Goal: Information Seeking & Learning: Learn about a topic

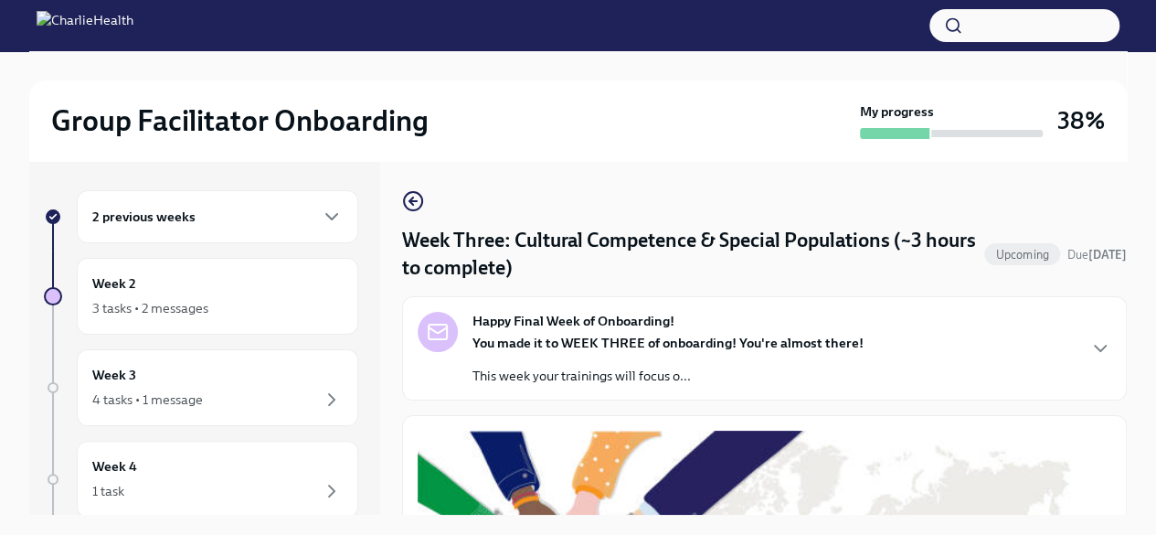
scroll to position [1357, 0]
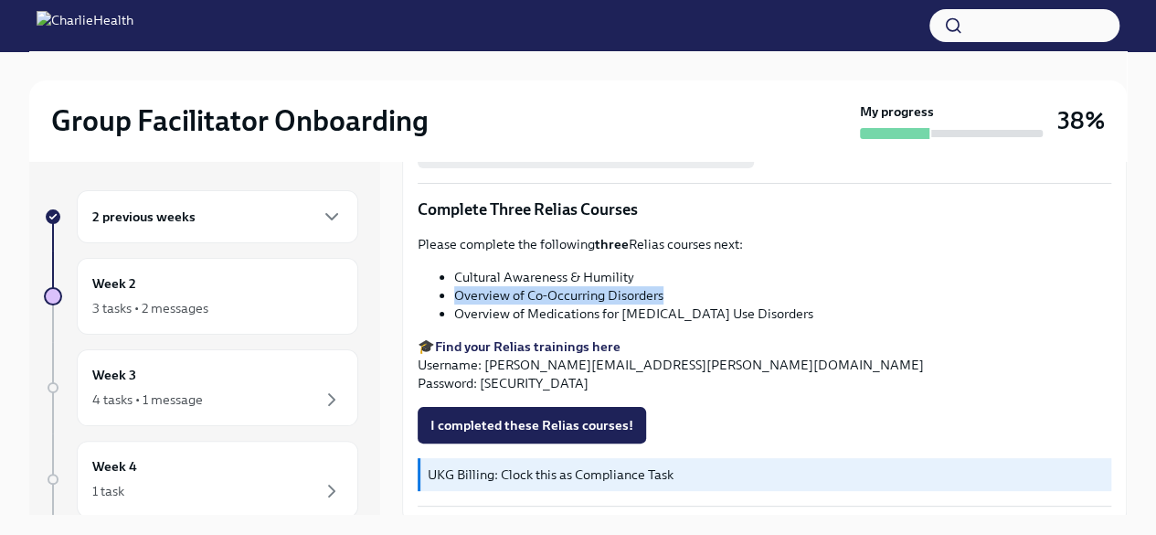
drag, startPoint x: 457, startPoint y: 284, endPoint x: 666, endPoint y: 293, distance: 208.6
click at [666, 293] on li "Overview of Co-Occurring Disorders" at bounding box center [782, 295] width 657 height 18
copy li "Overview of Co-Occurring Disorders"
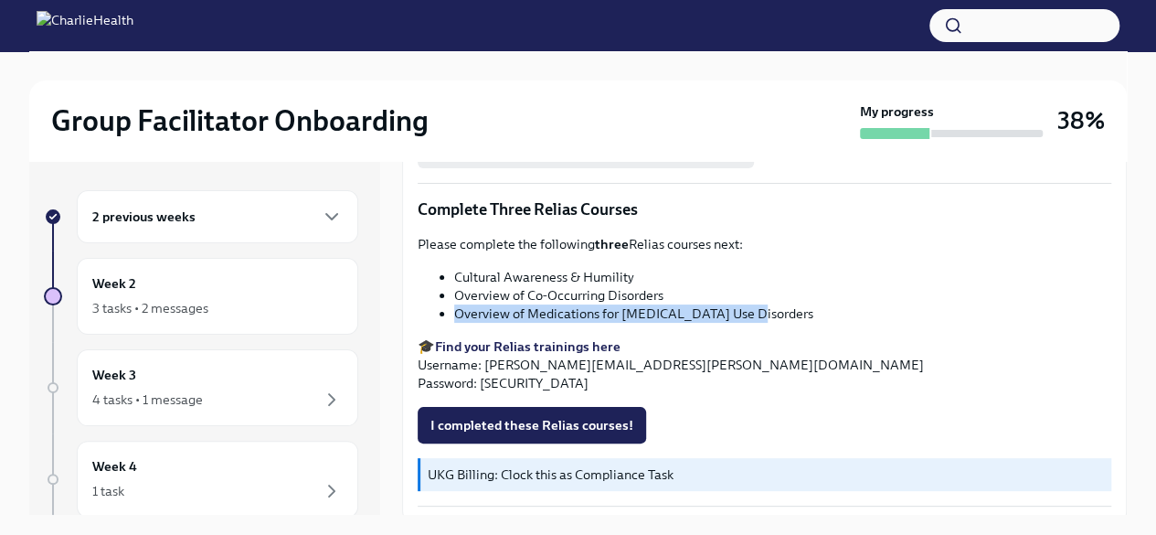
drag, startPoint x: 455, startPoint y: 301, endPoint x: 757, endPoint y: 305, distance: 301.7
click at [757, 305] on li "Overview of Medications for [MEDICAL_DATA] Use Disorders" at bounding box center [782, 313] width 657 height 18
copy li "Overview of Medications for [MEDICAL_DATA] Use Disorders"
click at [546, 432] on button "I completed these Relias courses!" at bounding box center [532, 425] width 229 height 37
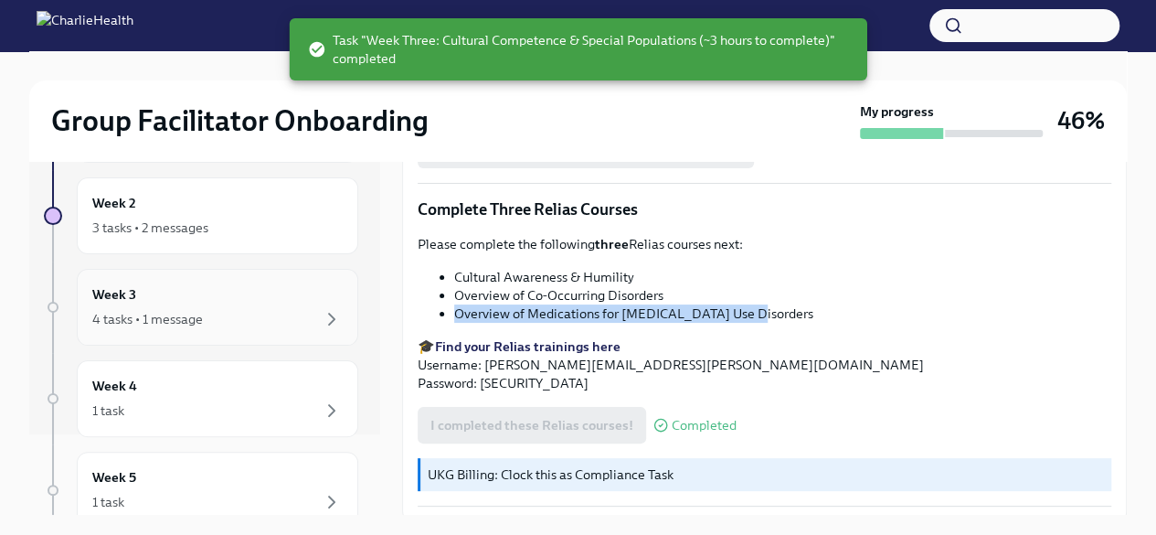
scroll to position [83, 0]
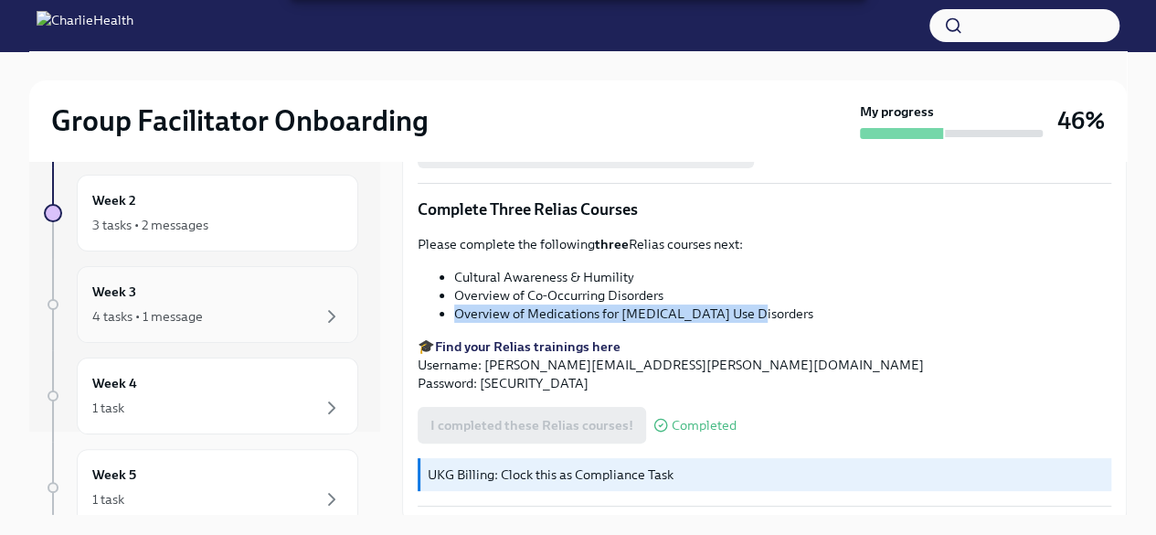
click at [133, 308] on div "4 tasks • 1 message" at bounding box center [147, 316] width 111 height 18
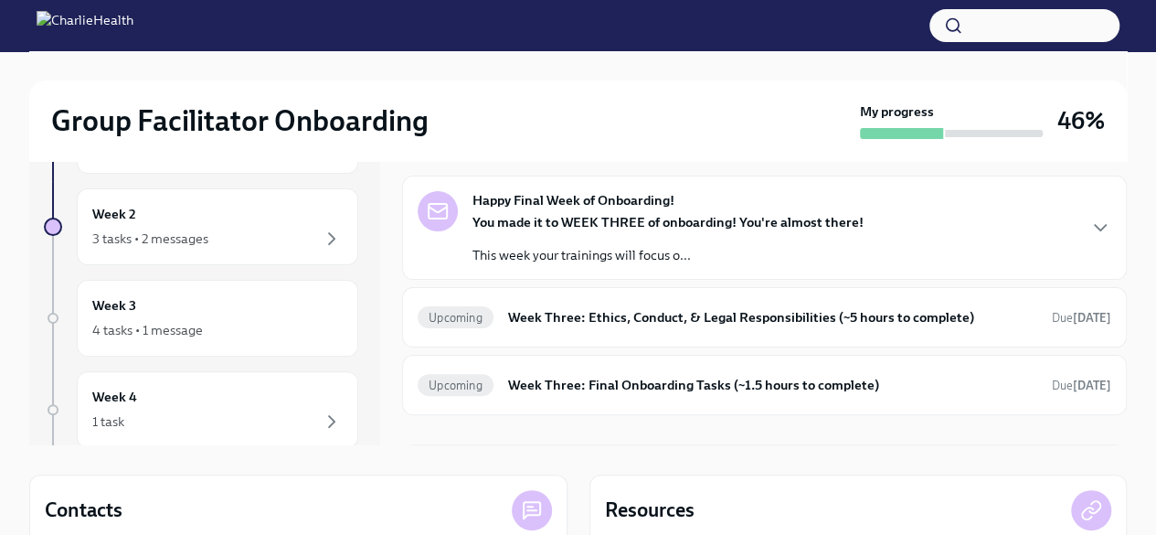
scroll to position [71, 0]
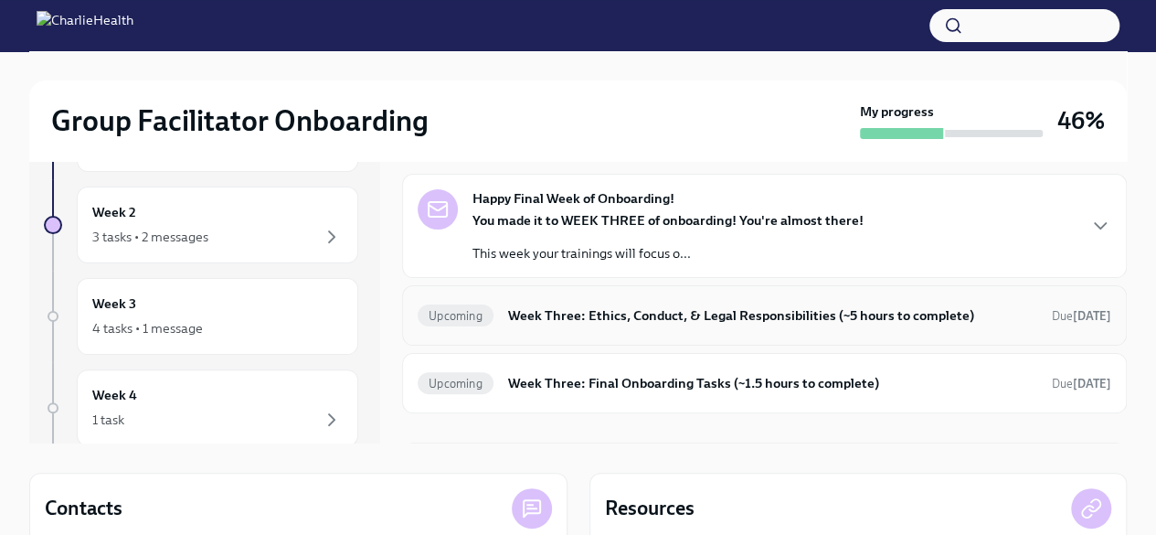
click at [745, 317] on h6 "Week Three: Ethics, Conduct, & Legal Responsibilities (~5 hours to complete)" at bounding box center [772, 315] width 529 height 20
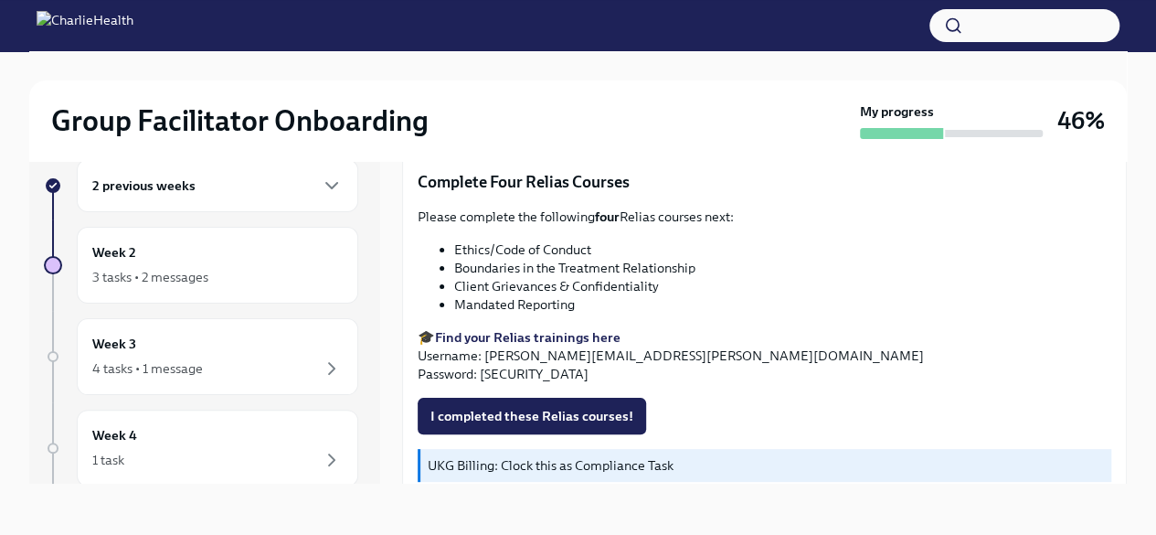
scroll to position [826, 0]
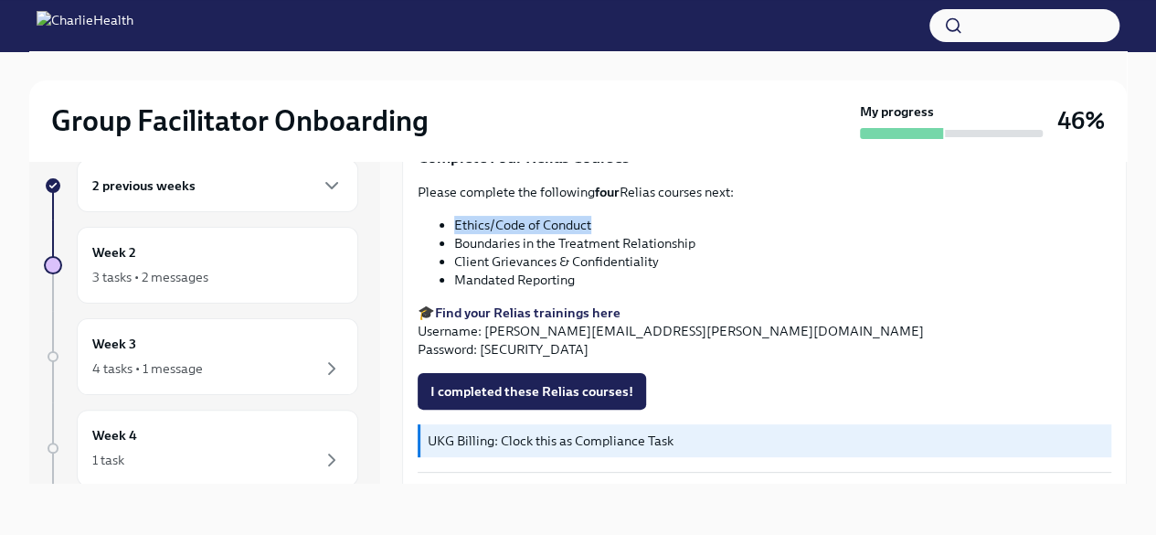
drag, startPoint x: 611, startPoint y: 207, endPoint x: 448, endPoint y: 218, distance: 163.2
click at [448, 218] on ul "Ethics/Code of Conduct Boundaries in the Treatment Relationship Client Grievanc…" at bounding box center [765, 252] width 694 height 73
copy li "Ethics/Code of Conduct"
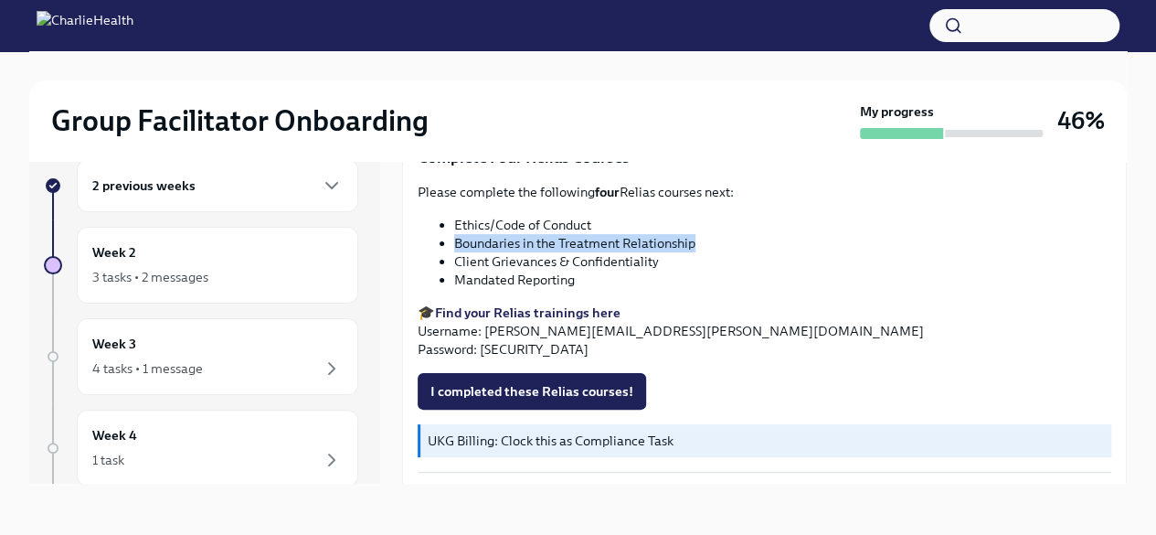
drag, startPoint x: 708, startPoint y: 229, endPoint x: 453, endPoint y: 230, distance: 254.2
click at [453, 230] on ul "Ethics/Code of Conduct Boundaries in the Treatment Relationship Client Grievanc…" at bounding box center [765, 252] width 694 height 73
copy li "Boundaries in the Treatment Relationship"
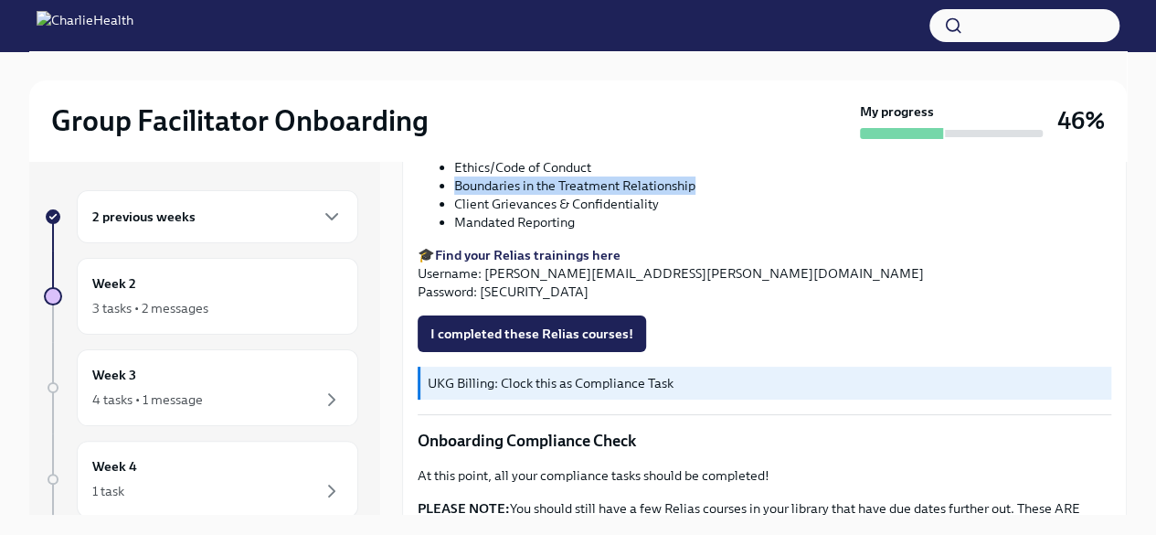
scroll to position [968, 0]
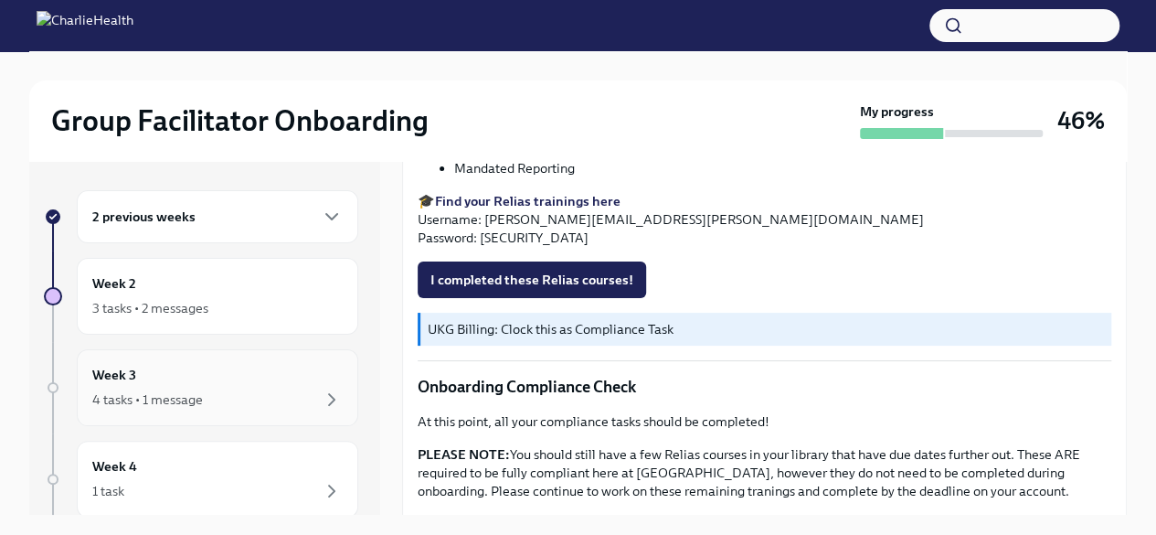
click at [133, 396] on div "4 tasks • 1 message" at bounding box center [147, 399] width 111 height 18
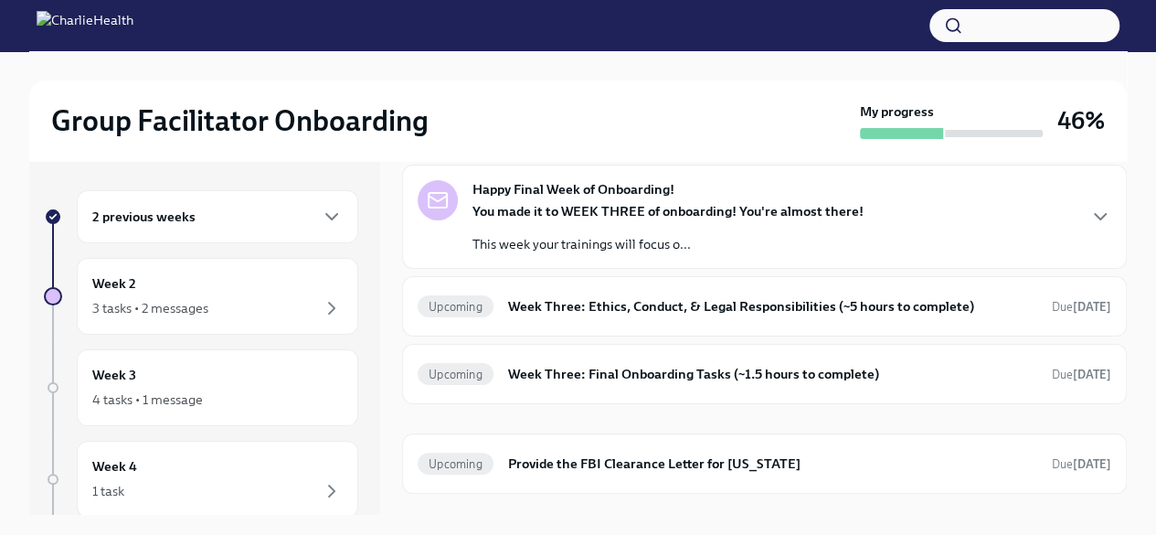
scroll to position [113, 0]
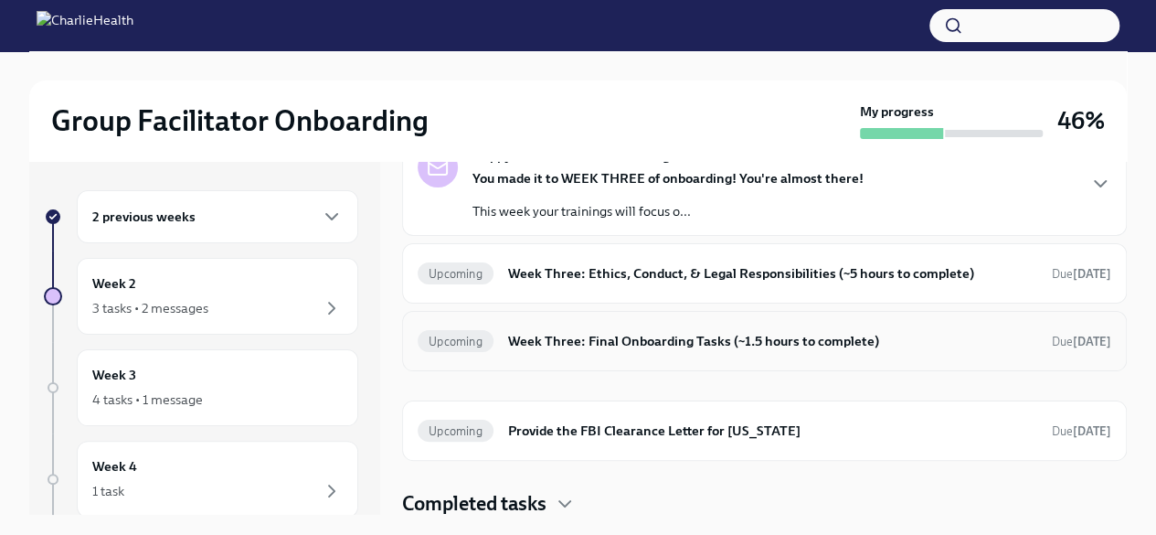
click at [673, 343] on h6 "Week Three: Final Onboarding Tasks (~1.5 hours to complete)" at bounding box center [772, 341] width 529 height 20
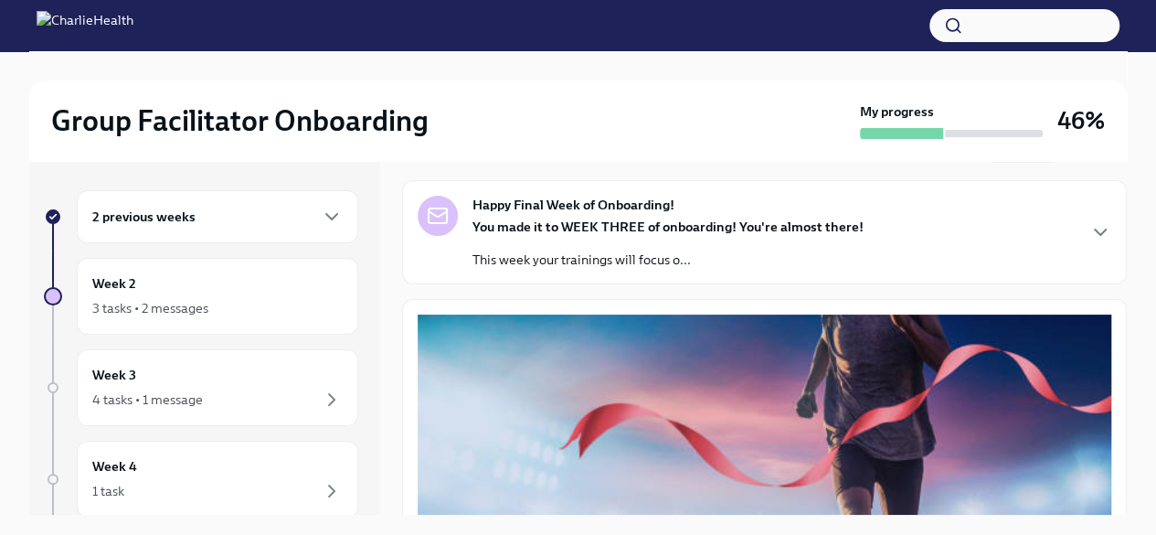
scroll to position [33, 0]
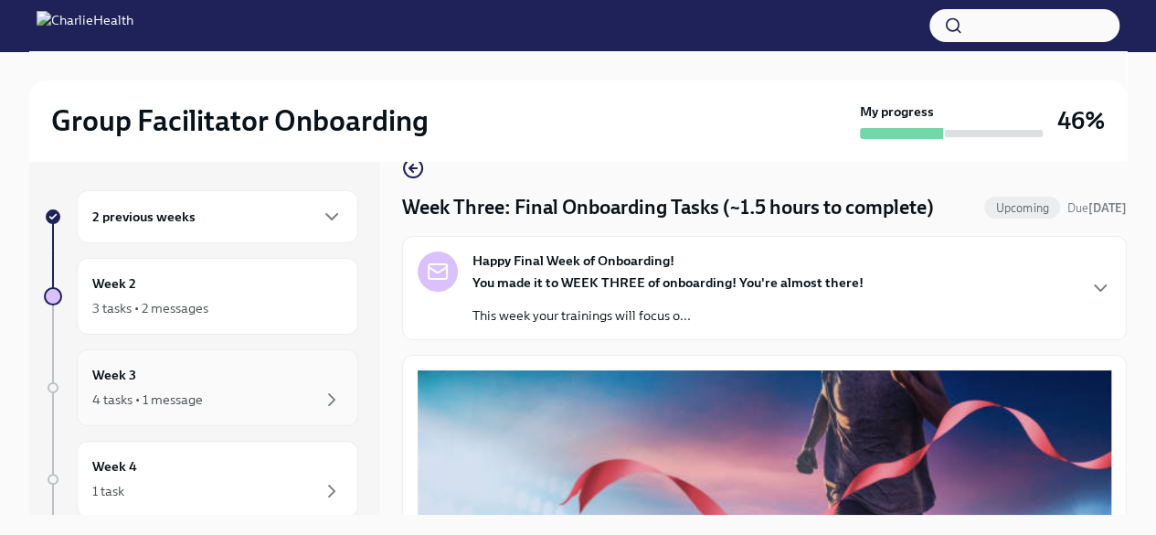
click at [148, 373] on div "Week 3 4 tasks • 1 message" at bounding box center [217, 388] width 250 height 46
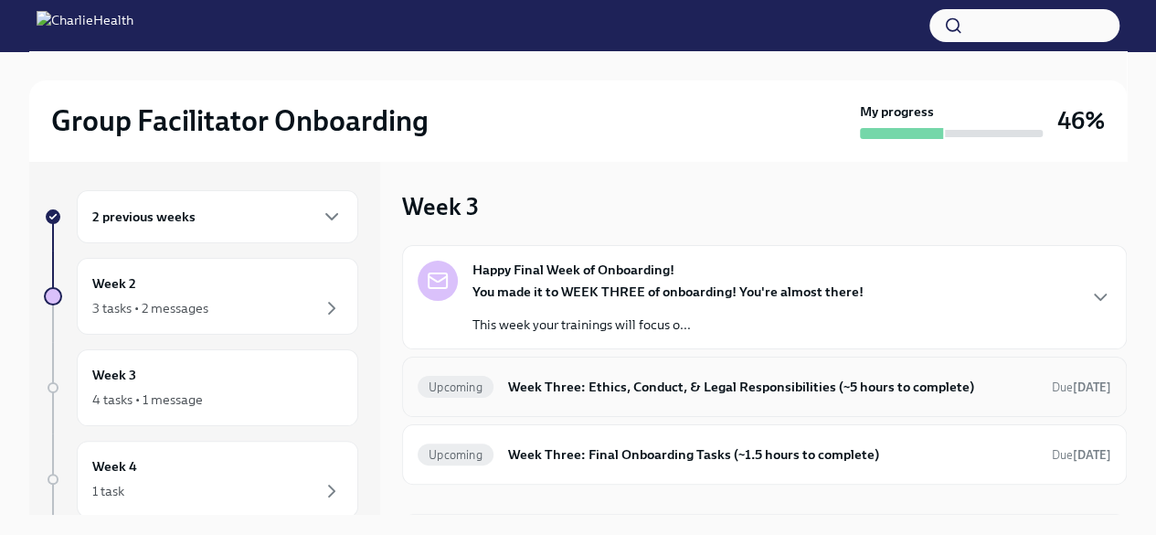
click at [719, 391] on h6 "Week Three: Ethics, Conduct, & Legal Responsibilities (~5 hours to complete)" at bounding box center [772, 387] width 529 height 20
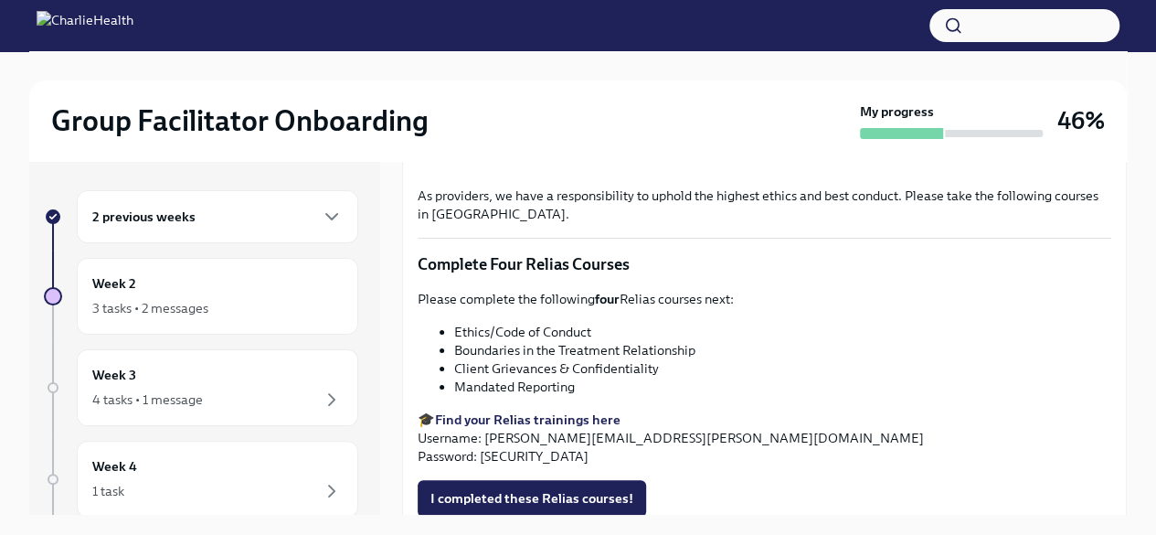
scroll to position [744, 0]
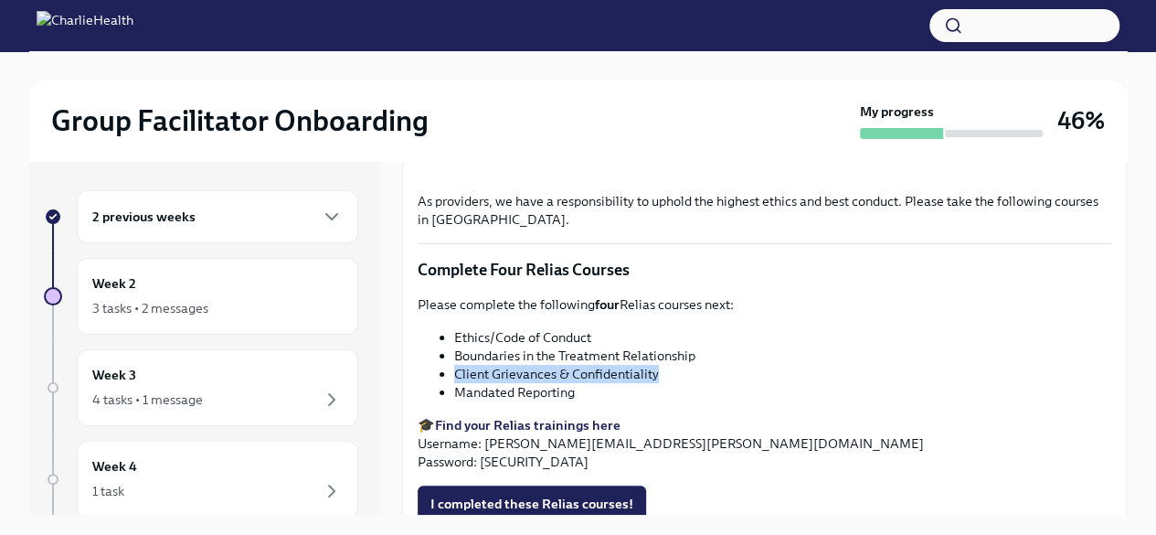
drag, startPoint x: 454, startPoint y: 365, endPoint x: 655, endPoint y: 369, distance: 200.3
click at [655, 369] on li "Client Grievances & Confidentiality" at bounding box center [782, 374] width 657 height 18
copy li "Client Grievances & Confidentiality"
drag, startPoint x: 574, startPoint y: 381, endPoint x: 457, endPoint y: 378, distance: 117.1
click at [457, 383] on li "Mandated Reporting" at bounding box center [782, 392] width 657 height 18
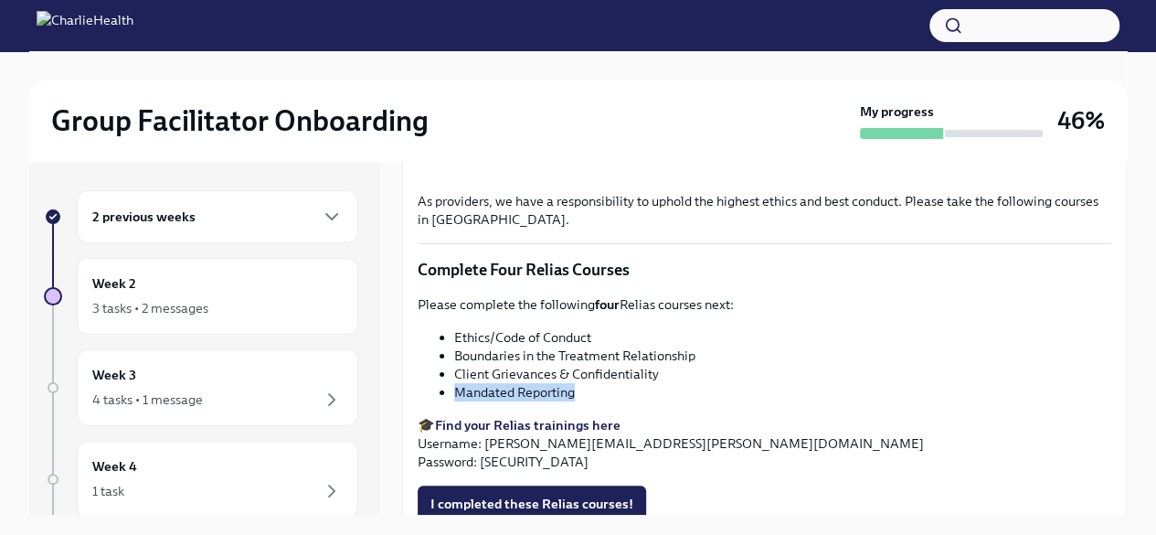
copy li "Mandated Reporting"
